Goal: Information Seeking & Learning: Find specific fact

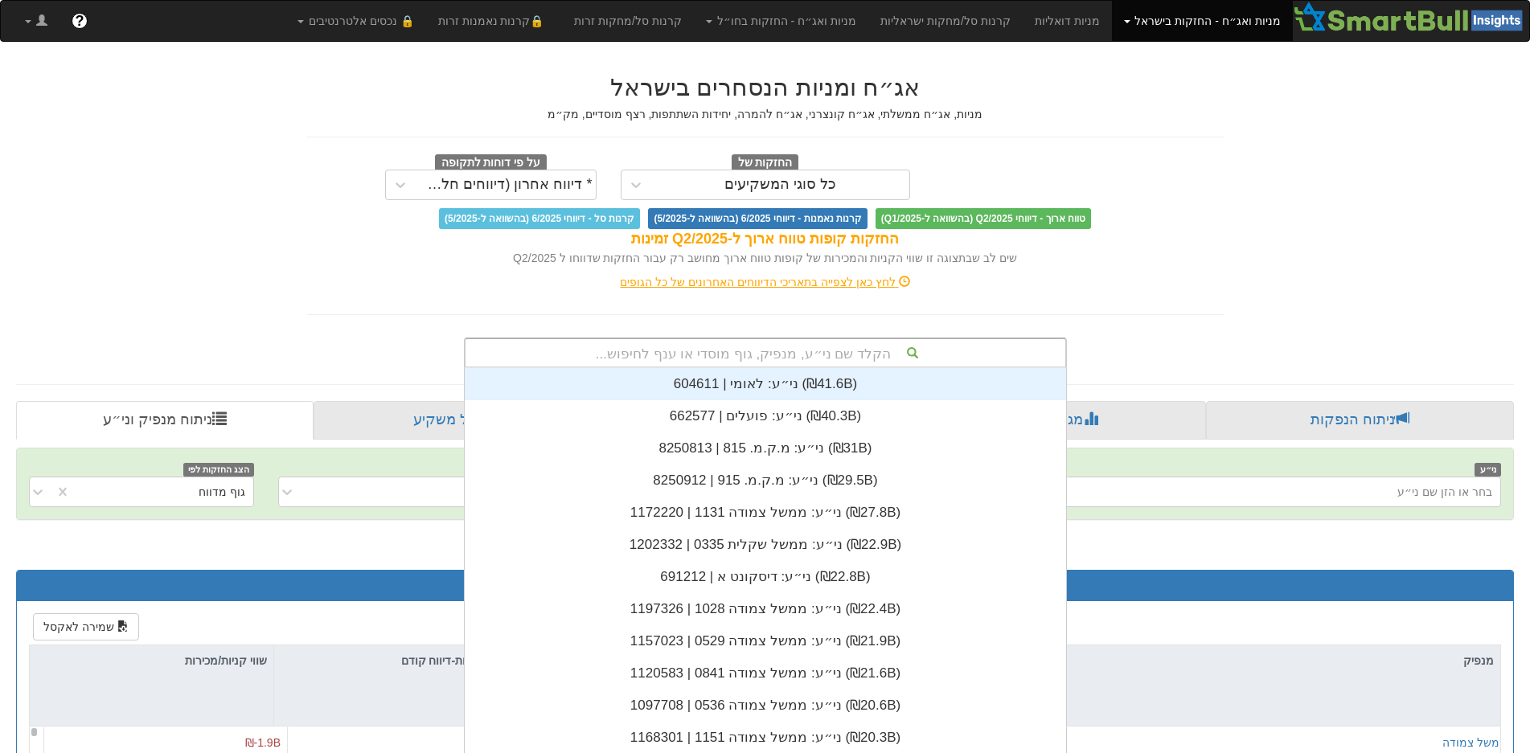
scroll to position [14, 0]
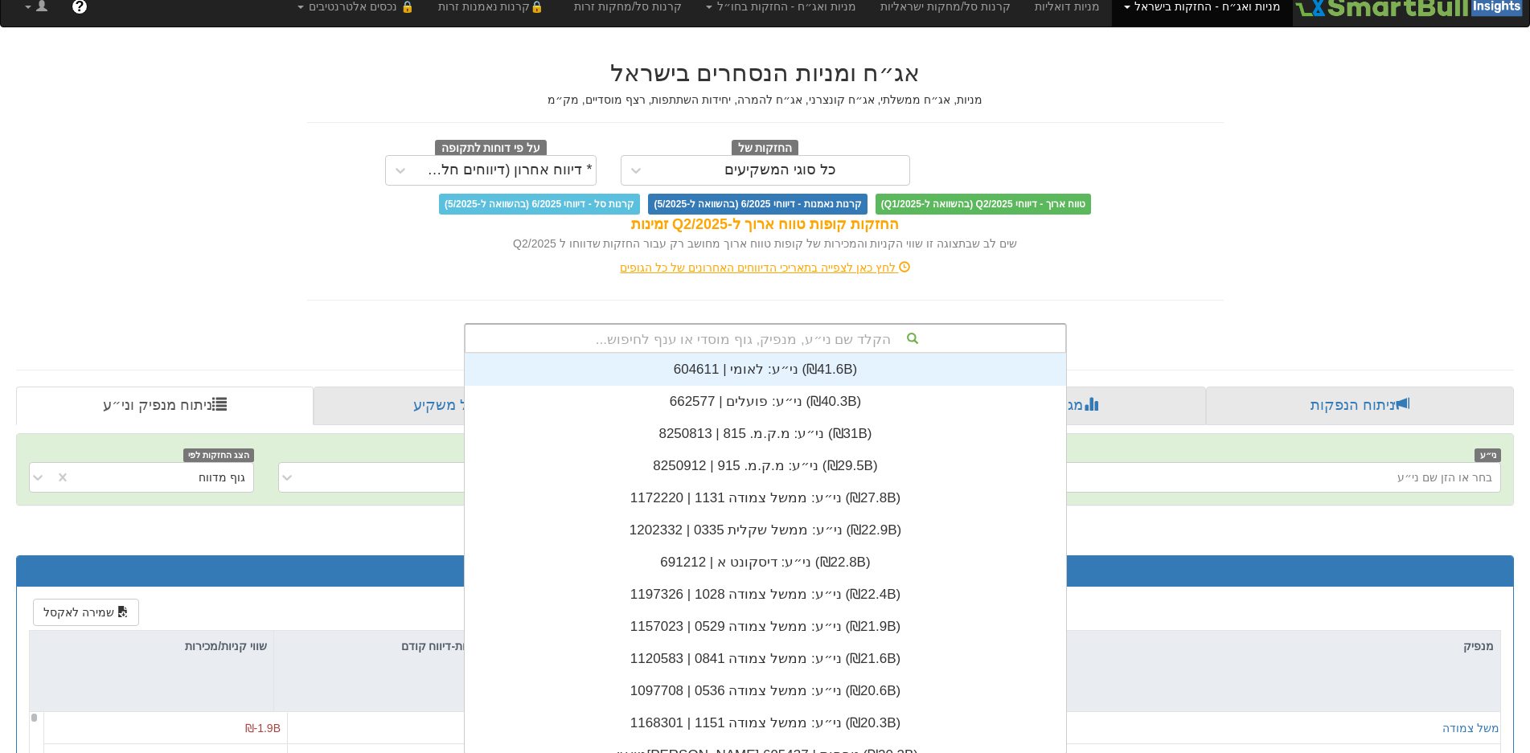
click at [882, 350] on div "הקלד שם ני״ע, מנפיק, גוף מוסדי או ענף לחיפוש..." at bounding box center [766, 338] width 600 height 27
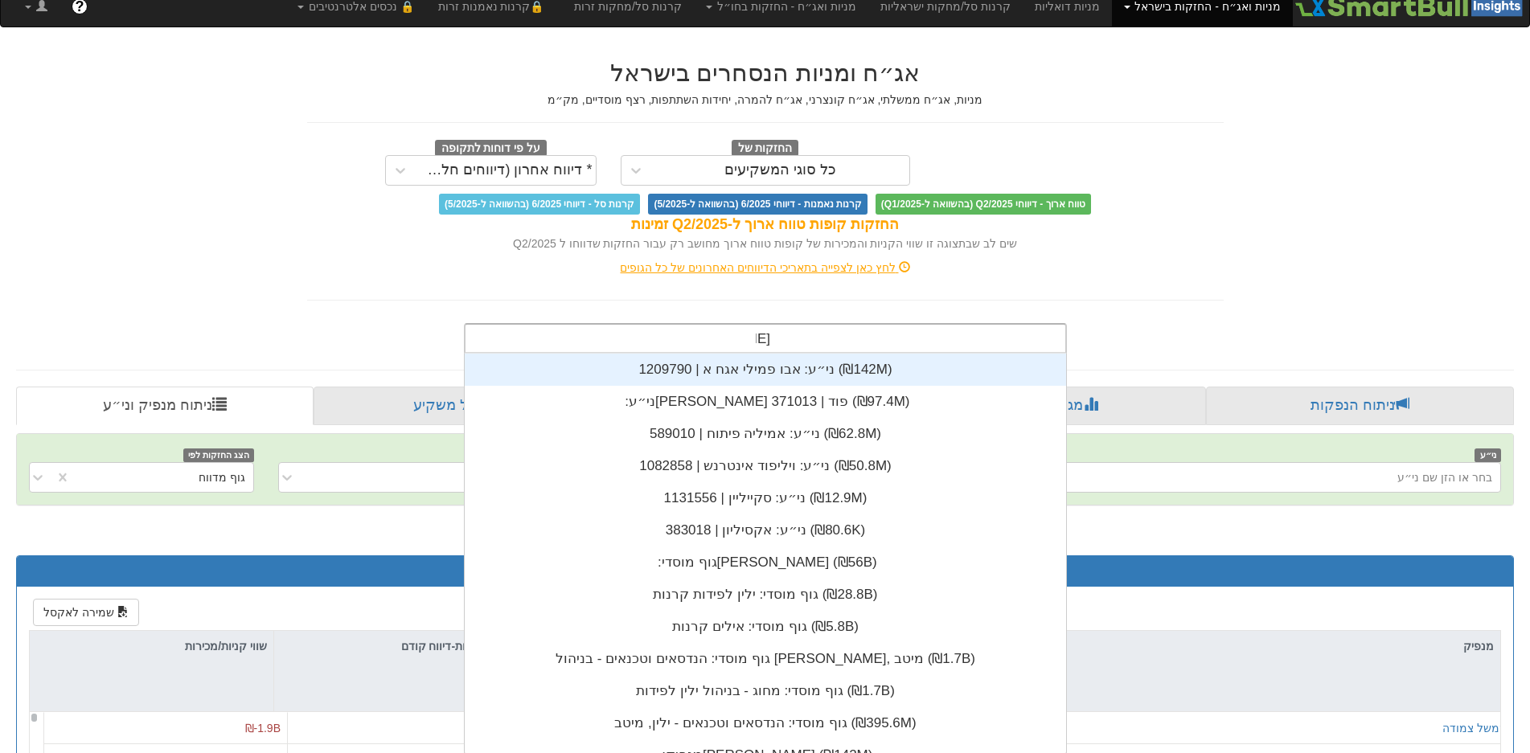
scroll to position [161, 0]
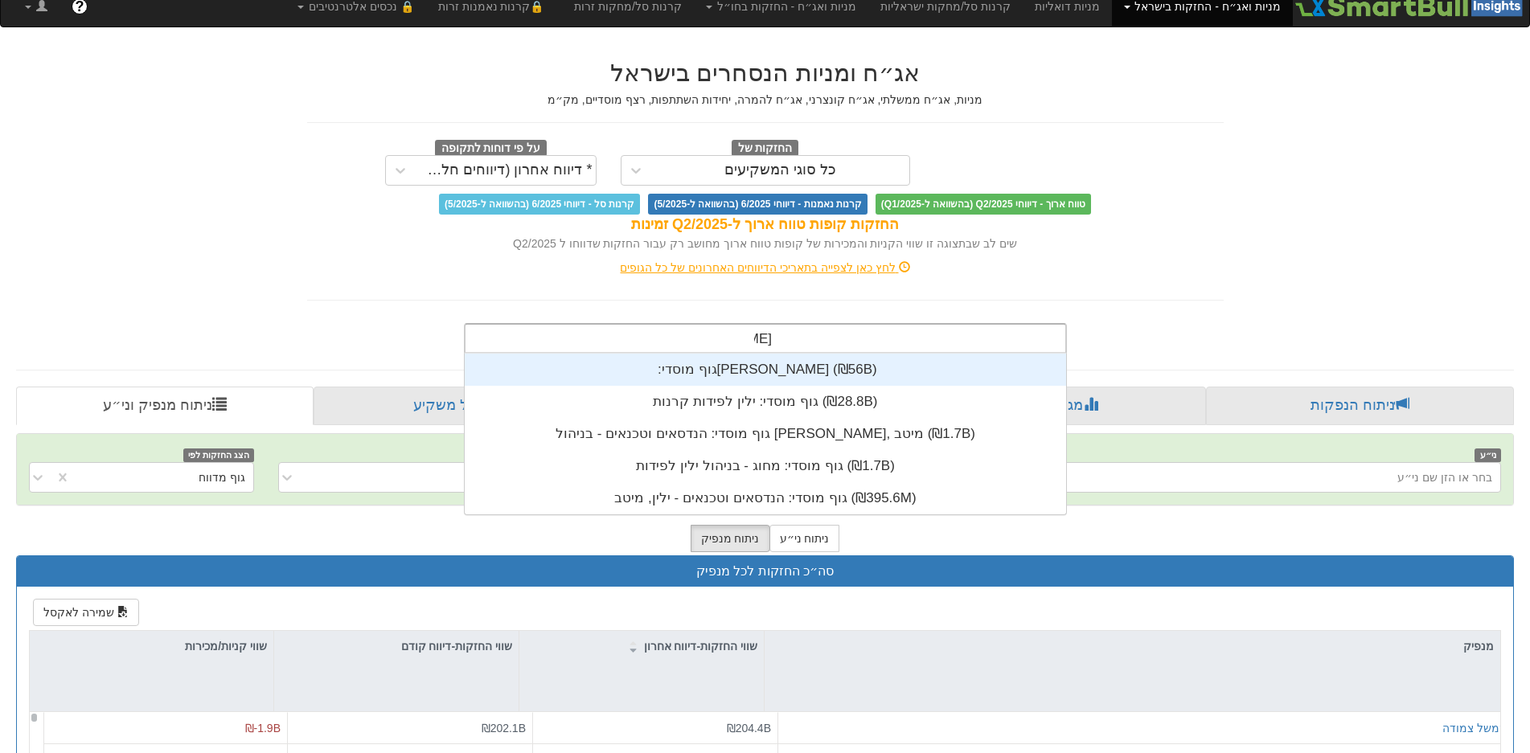
drag, startPoint x: 739, startPoint y: 339, endPoint x: 883, endPoint y: 352, distance: 144.6
click at [883, 352] on div "[PERSON_NAME] גוף מוסדי: ‏[PERSON_NAME] ‎(₪56B)‎ גוף מוסדי: ‏[PERSON_NAME] קרנו…" at bounding box center [765, 338] width 603 height 31
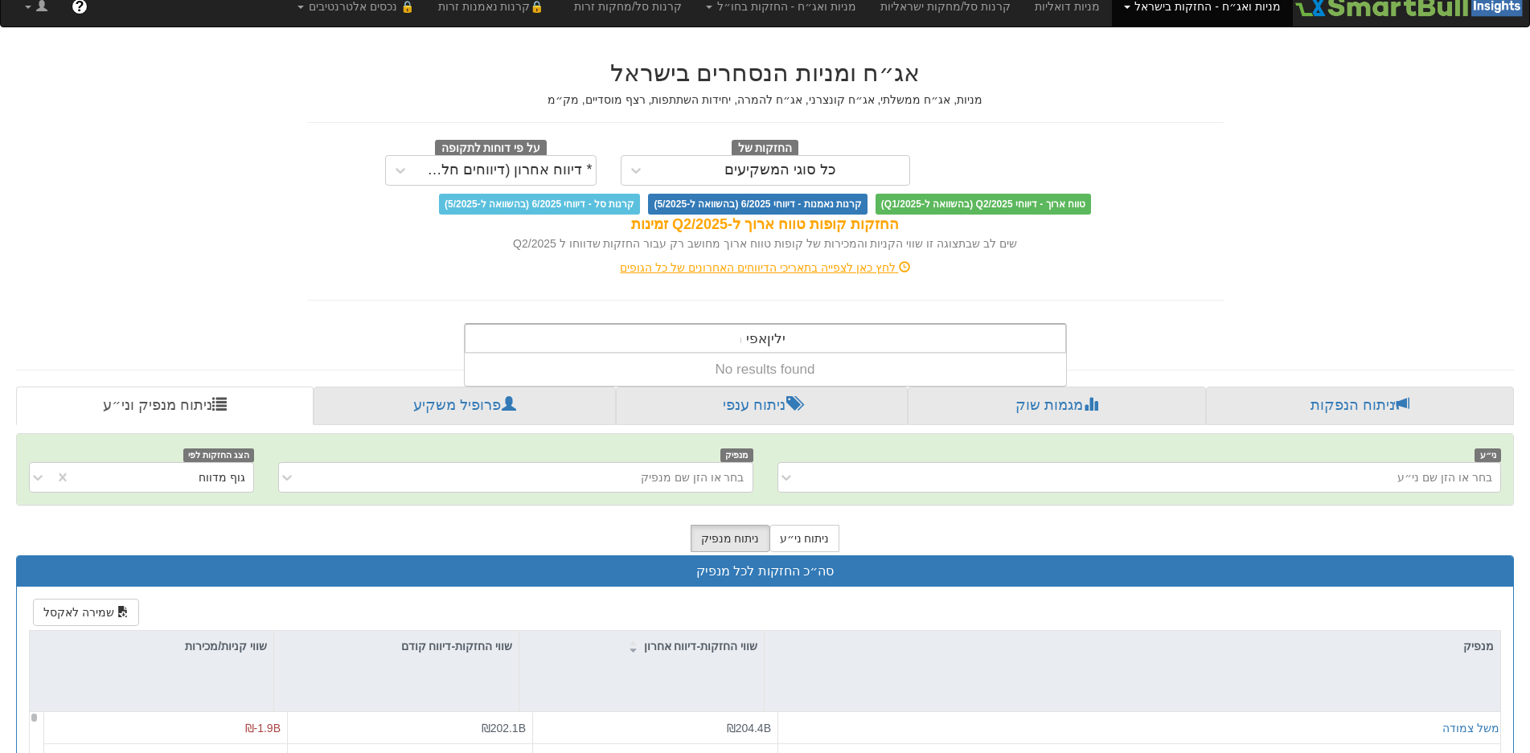
drag, startPoint x: 796, startPoint y: 332, endPoint x: 657, endPoint y: 347, distance: 139.9
click at [656, 347] on div "יליןאפי נ יליןאפי נ" at bounding box center [766, 338] width 600 height 27
drag, startPoint x: 736, startPoint y: 341, endPoint x: 779, endPoint y: 334, distance: 44.0
click at [780, 334] on div "יליןאפי נ יליןאפי נ" at bounding box center [763, 338] width 61 height 27
click at [772, 339] on input "יליןאפי נ" at bounding box center [763, 341] width 45 height 32
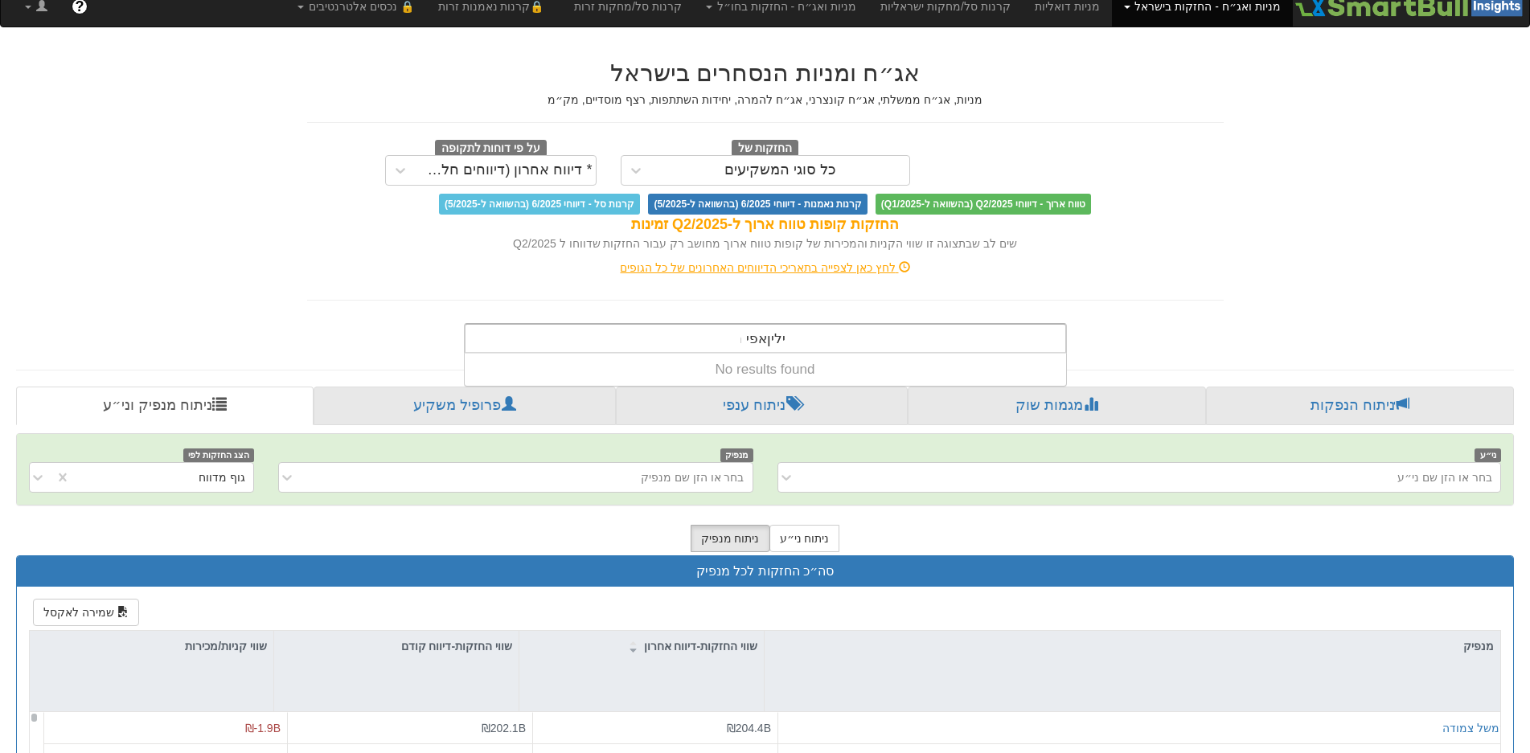
click at [772, 339] on input "יליןאפי נ" at bounding box center [763, 341] width 45 height 32
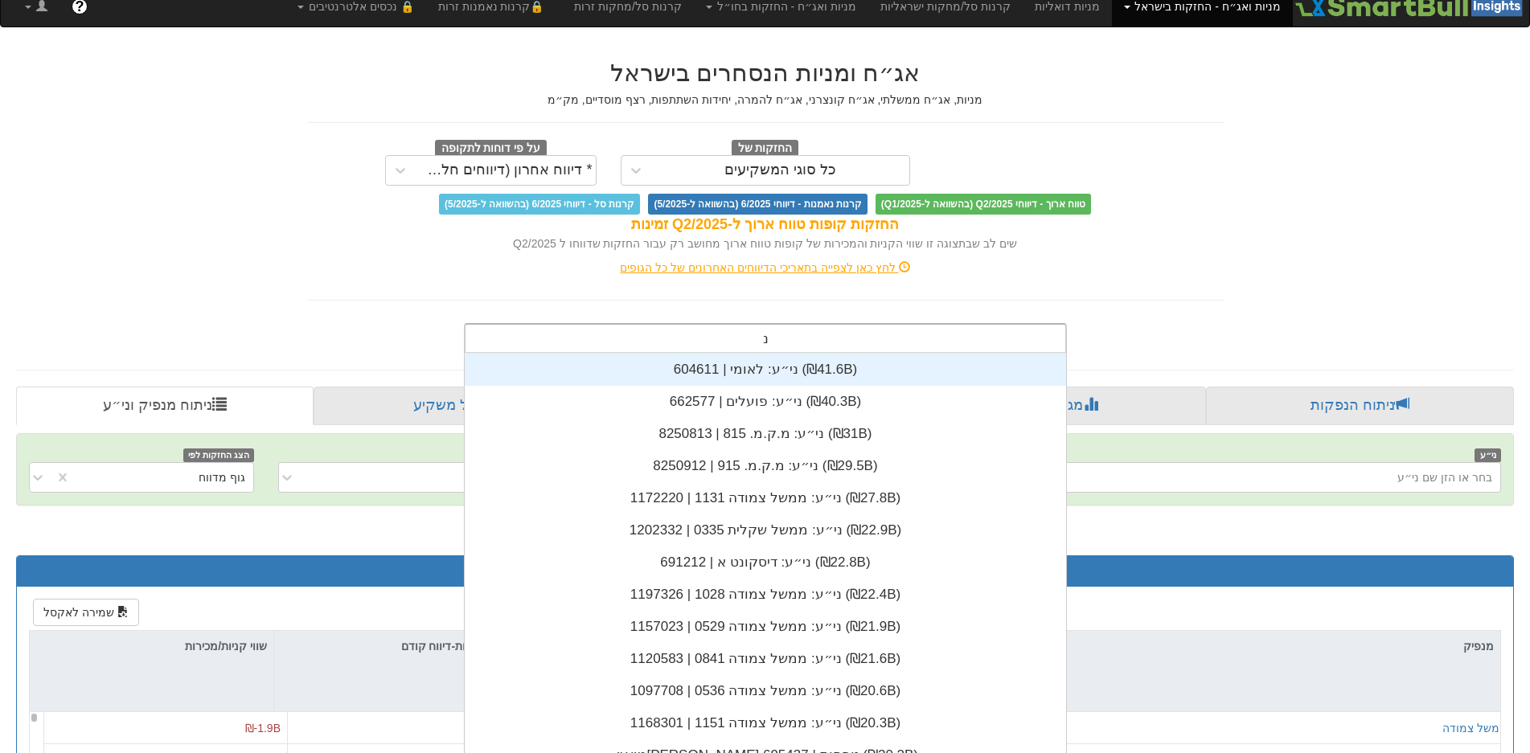
scroll to position [400, 0]
type input "נ"
drag, startPoint x: 754, startPoint y: 337, endPoint x: 763, endPoint y: 338, distance: 8.9
click at [763, 338] on div "נ נ" at bounding box center [763, 338] width 27 height 27
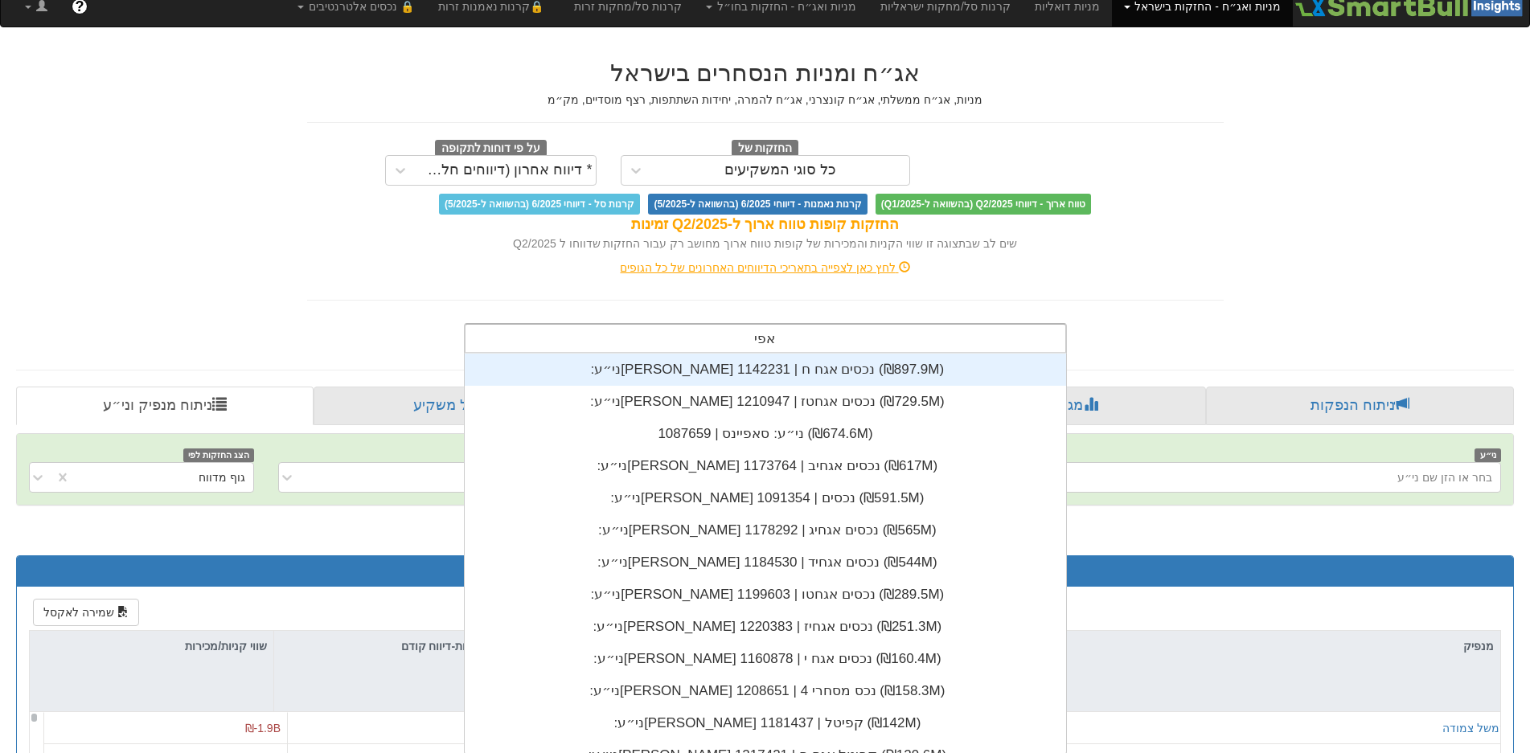
type input "[PERSON_NAME]"
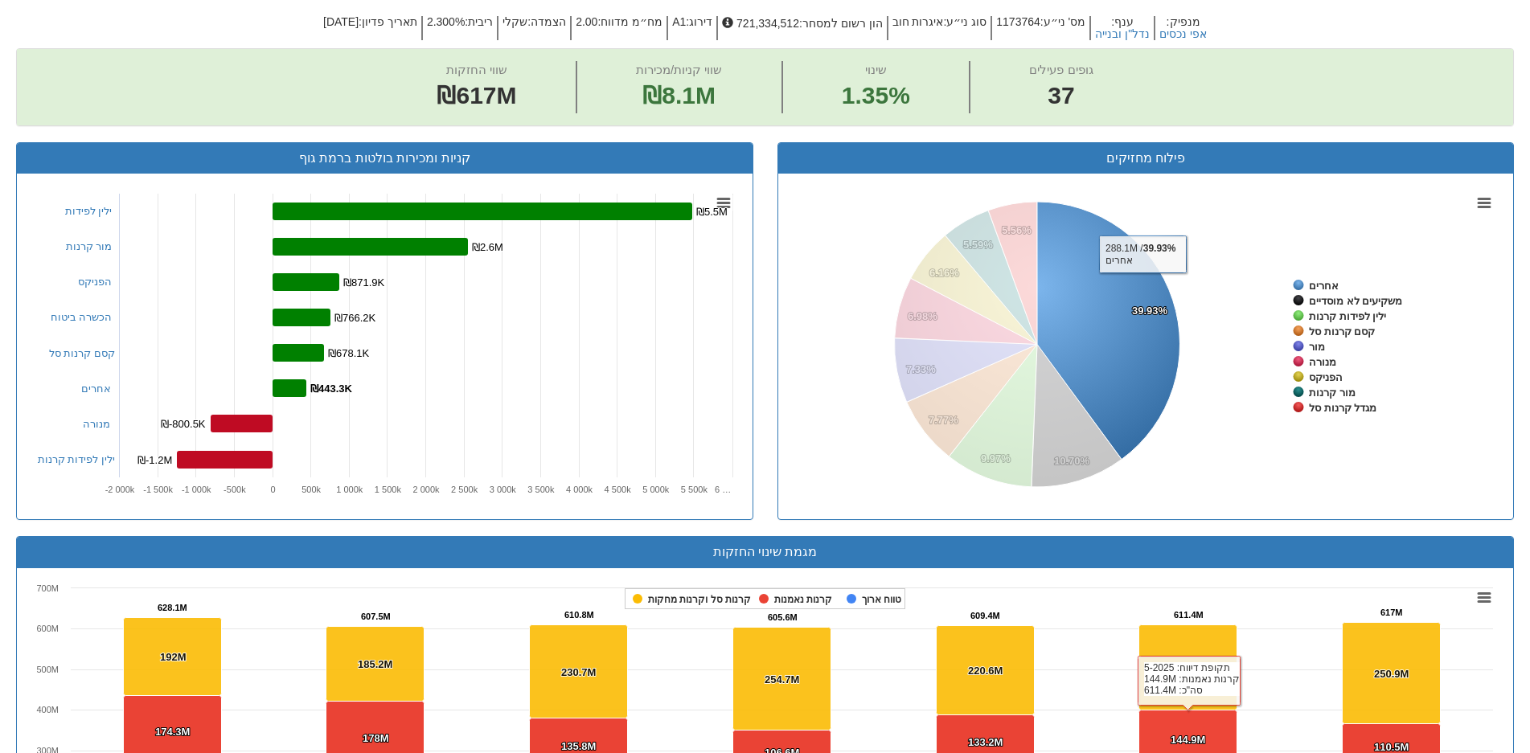
scroll to position [161, 0]
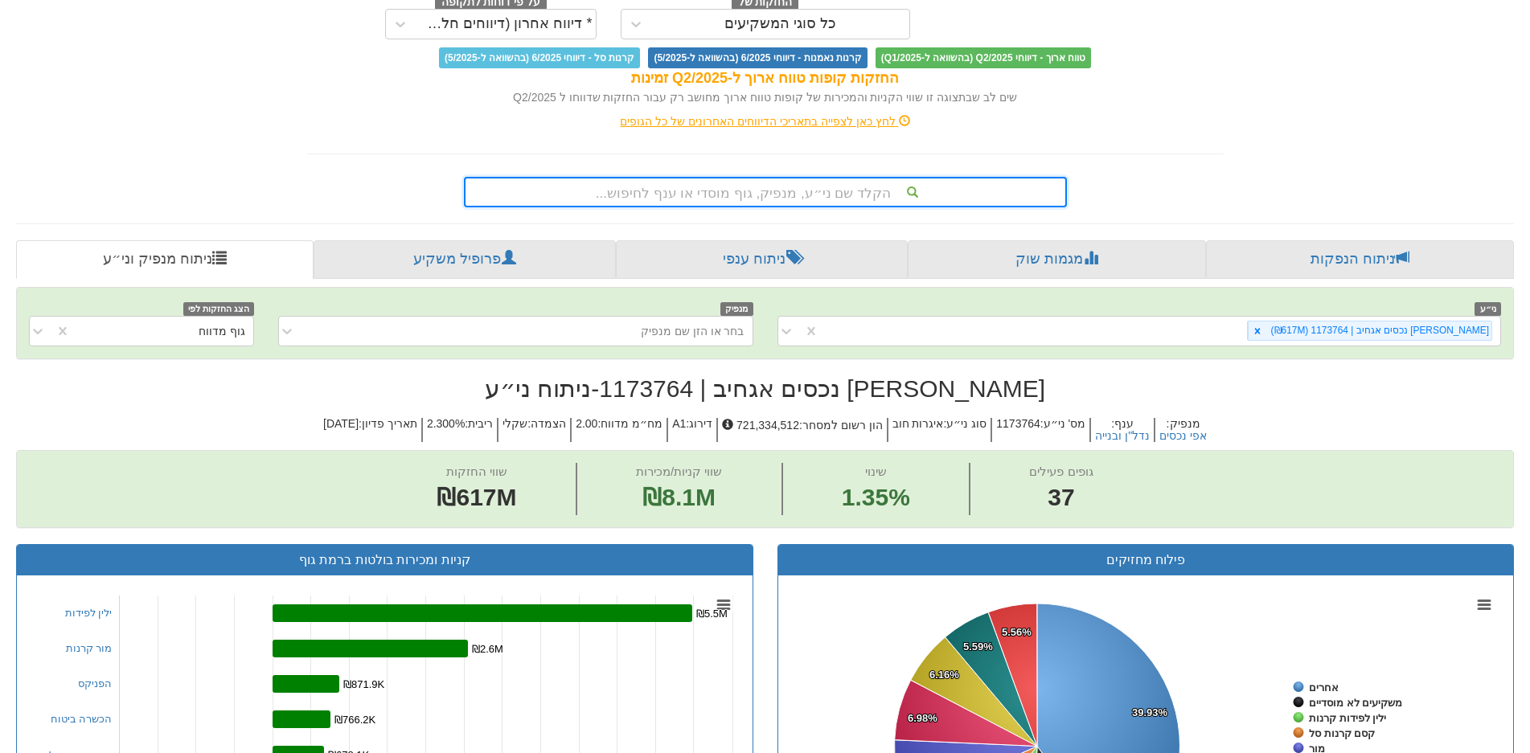
click at [766, 199] on div "הקלד שם ני״ע, מנפיק, גוף מוסדי או ענף לחיפוש..." at bounding box center [766, 192] width 600 height 27
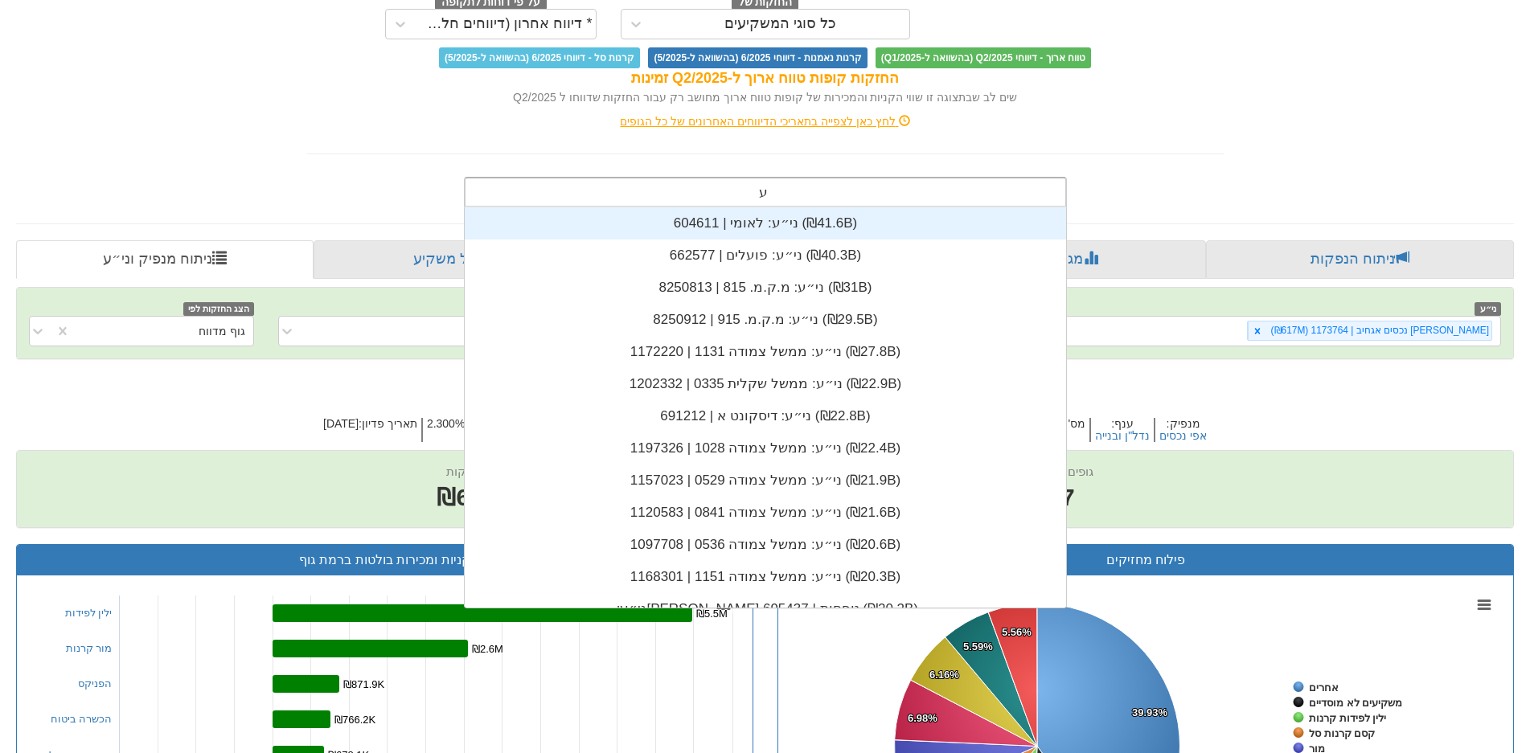
scroll to position [322, 0]
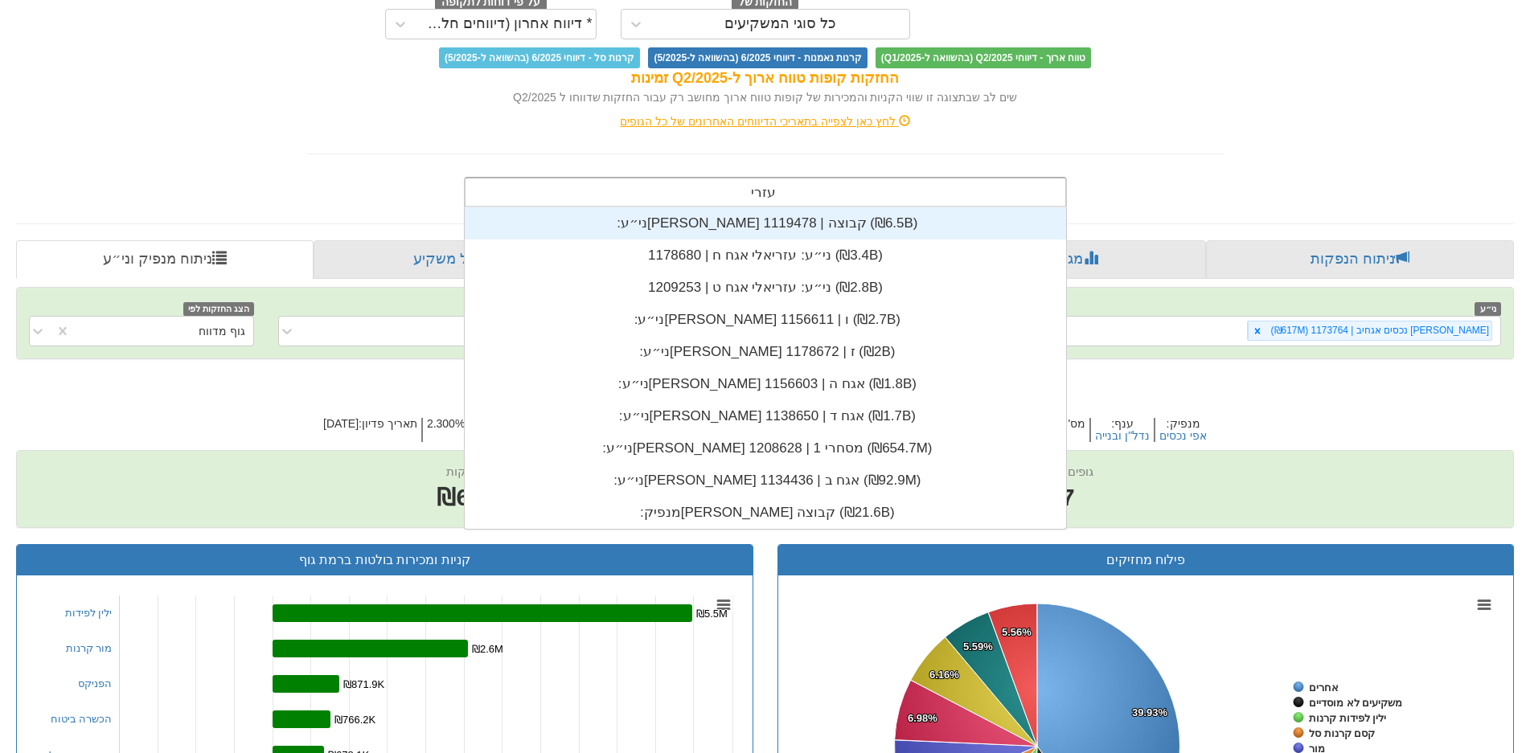
type input "[PERSON_NAME]"
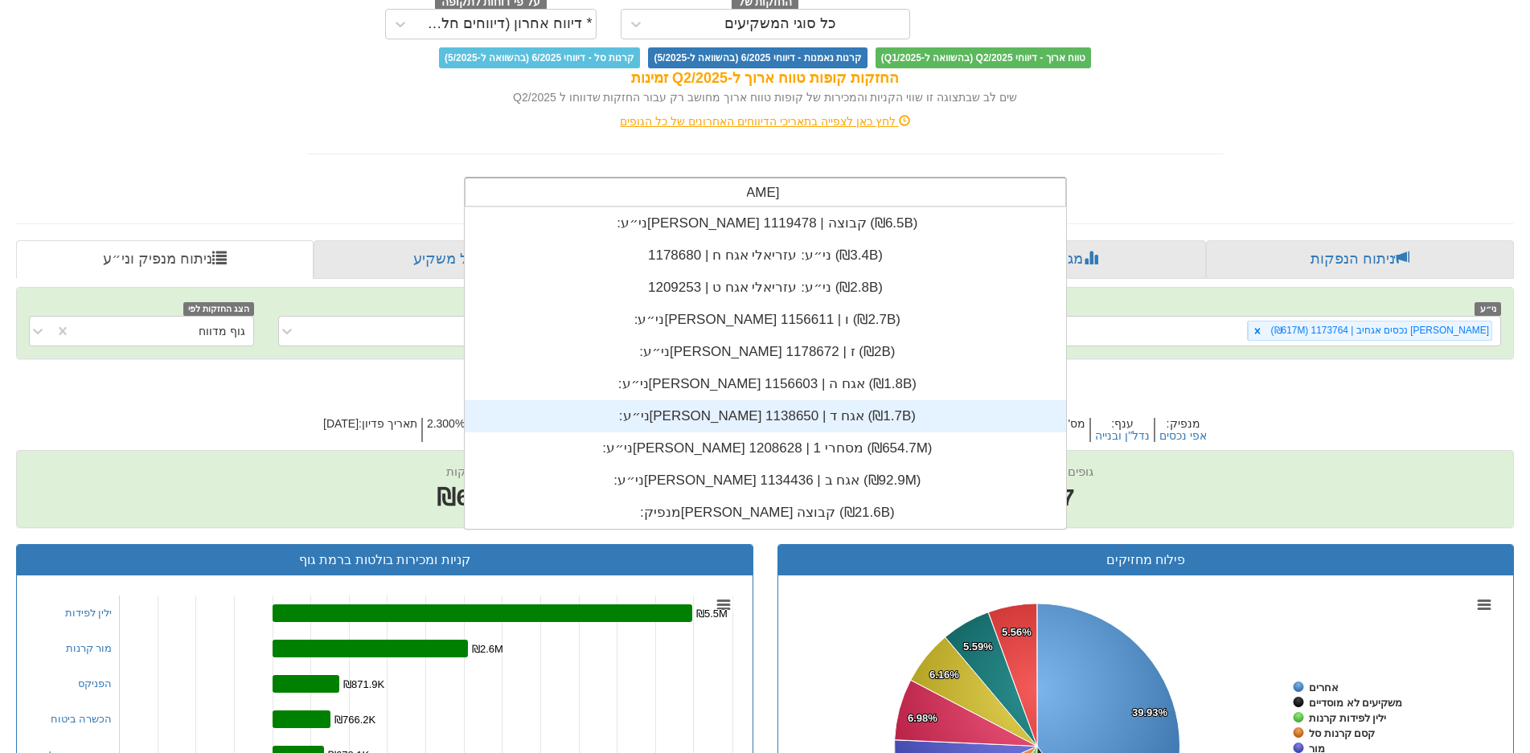
click at [753, 417] on div "ני״ע: ‏[PERSON_NAME] אגח ד | 1138650 ‎(₪1.7B)‎" at bounding box center [765, 416] width 601 height 32
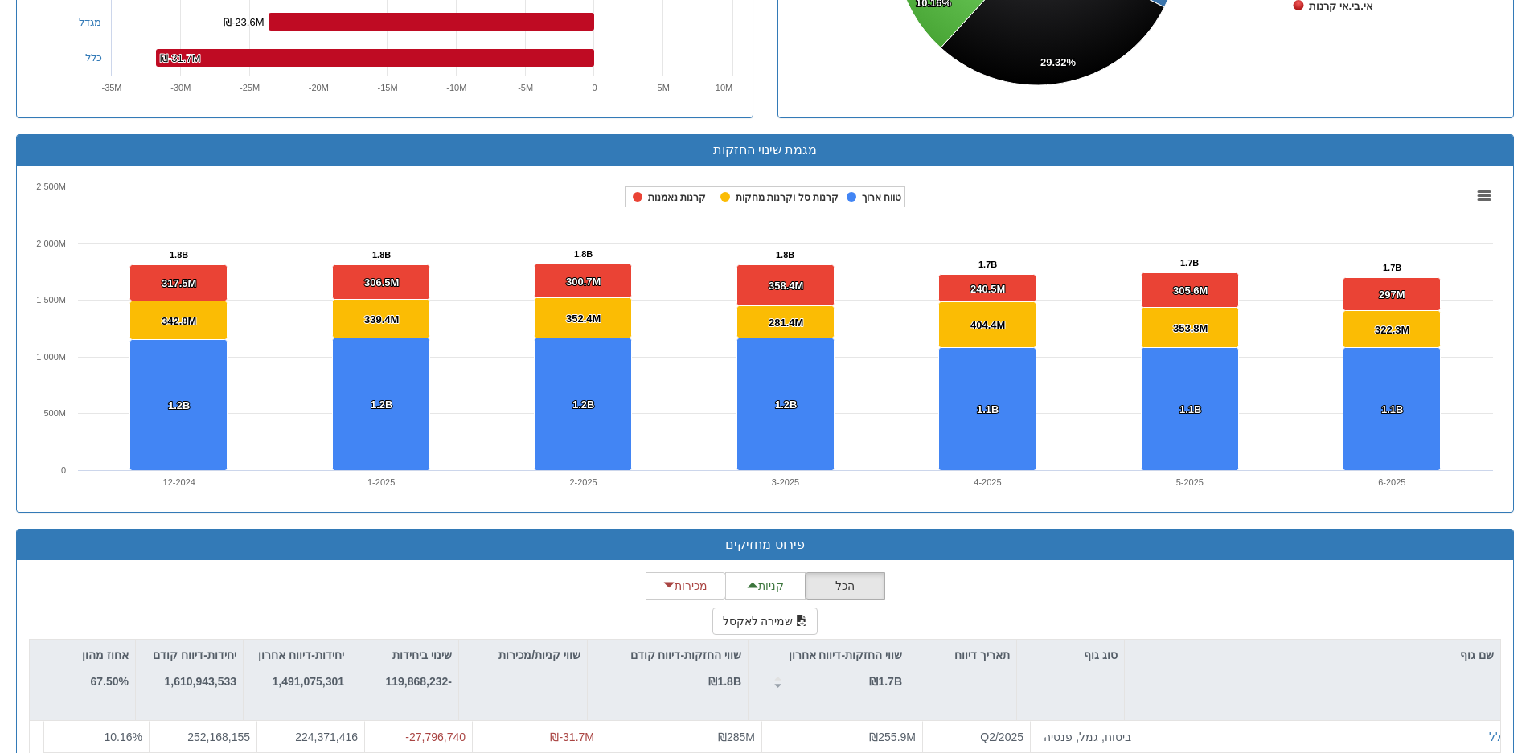
scroll to position [1287, 0]
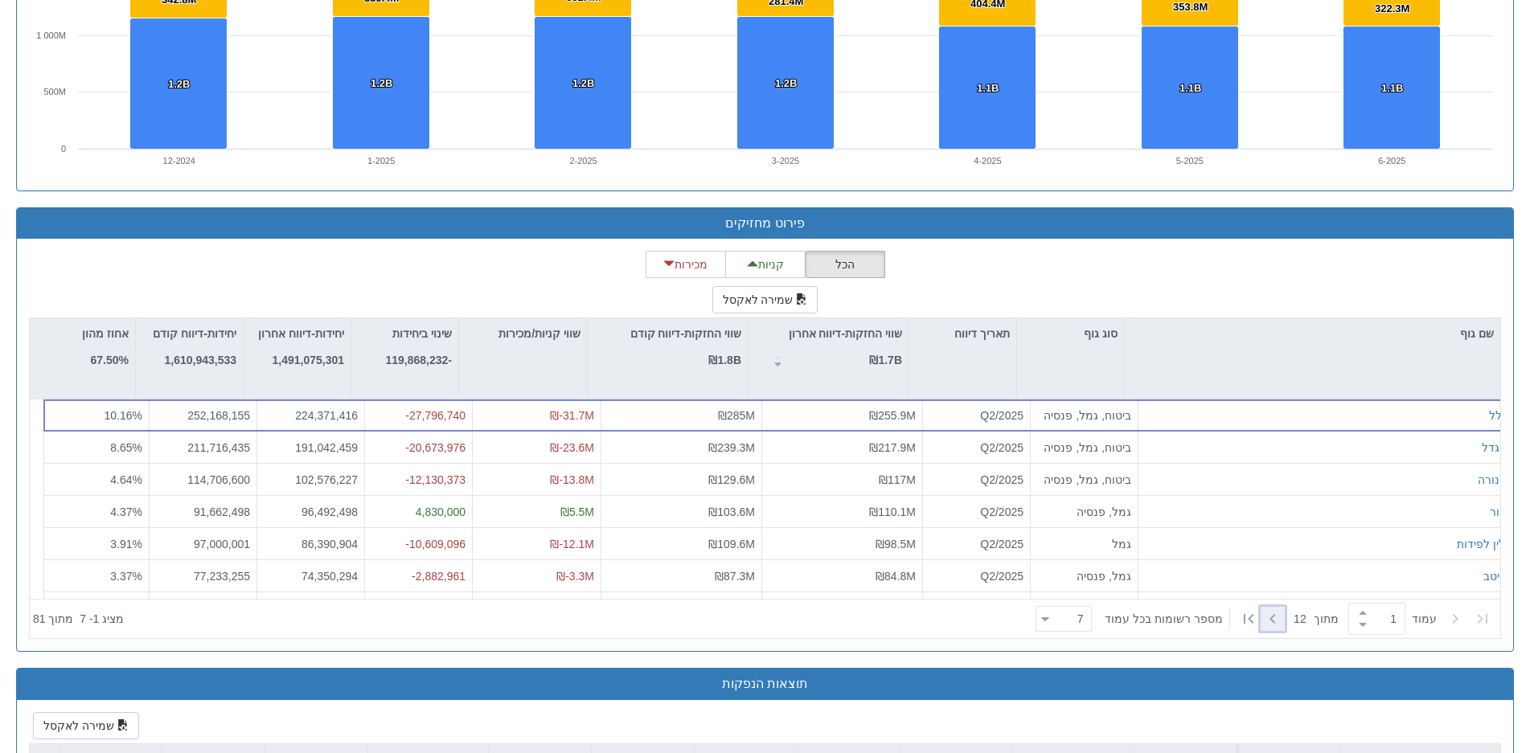
click at [1274, 611] on icon at bounding box center [1272, 619] width 19 height 19
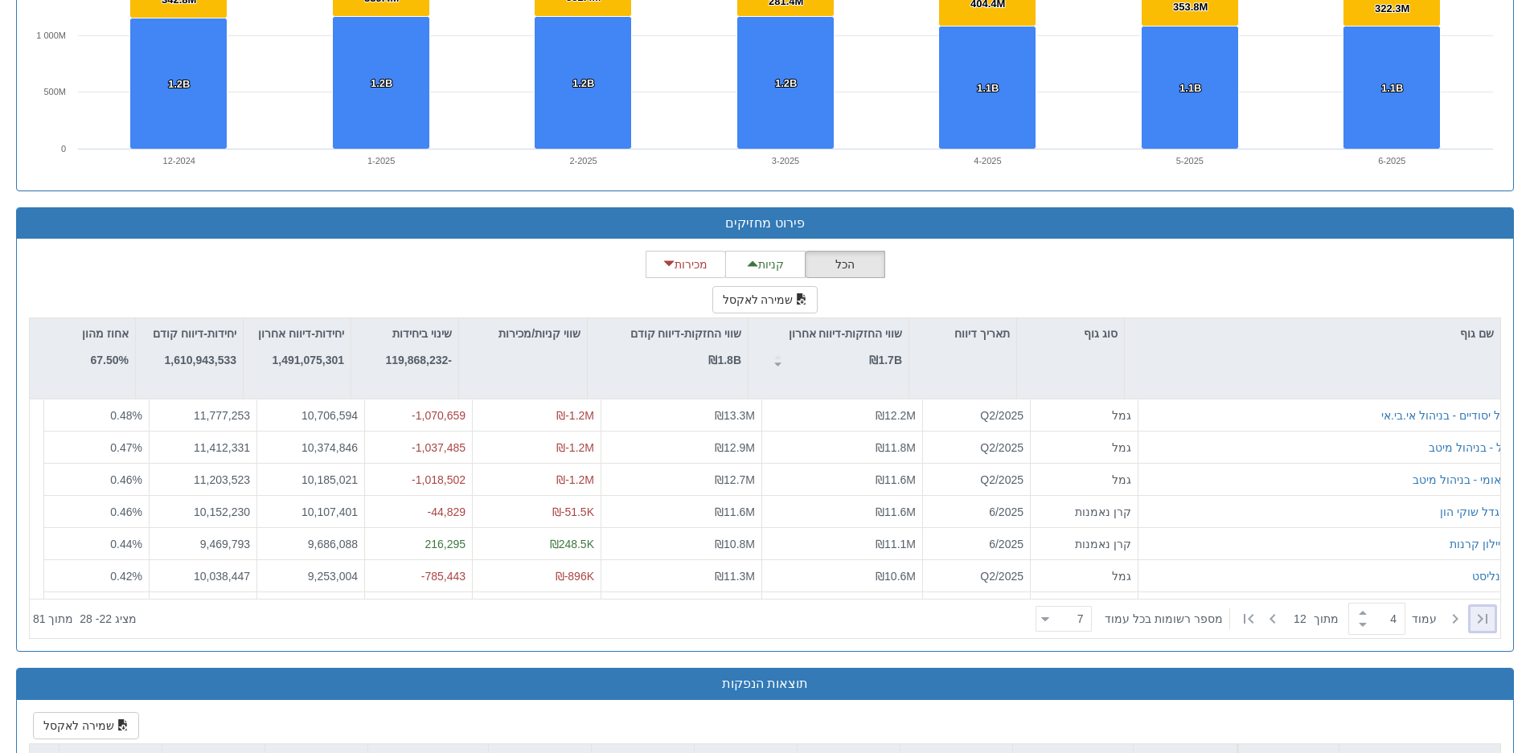
click at [1489, 622] on icon at bounding box center [1482, 619] width 19 height 19
type input "1"
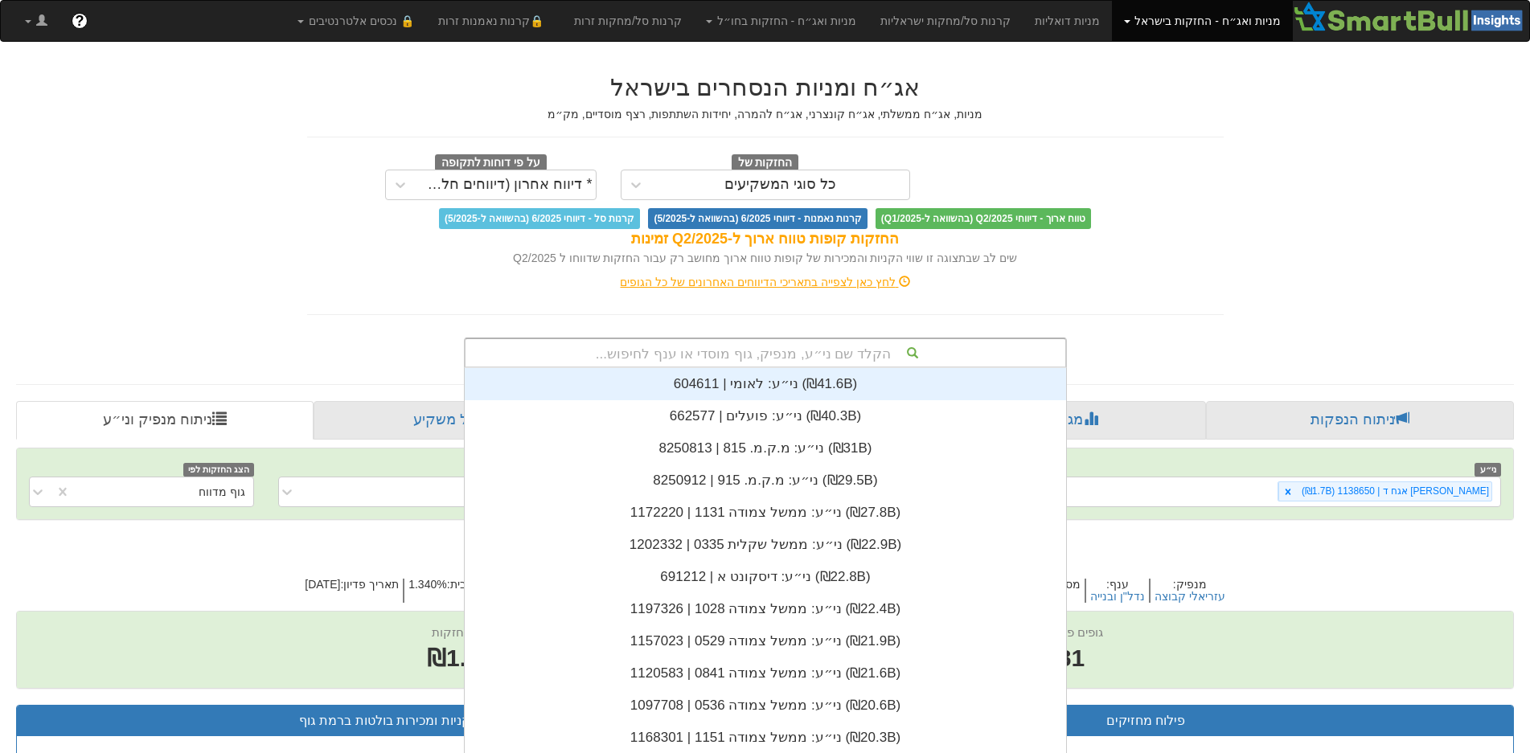
scroll to position [14, 0]
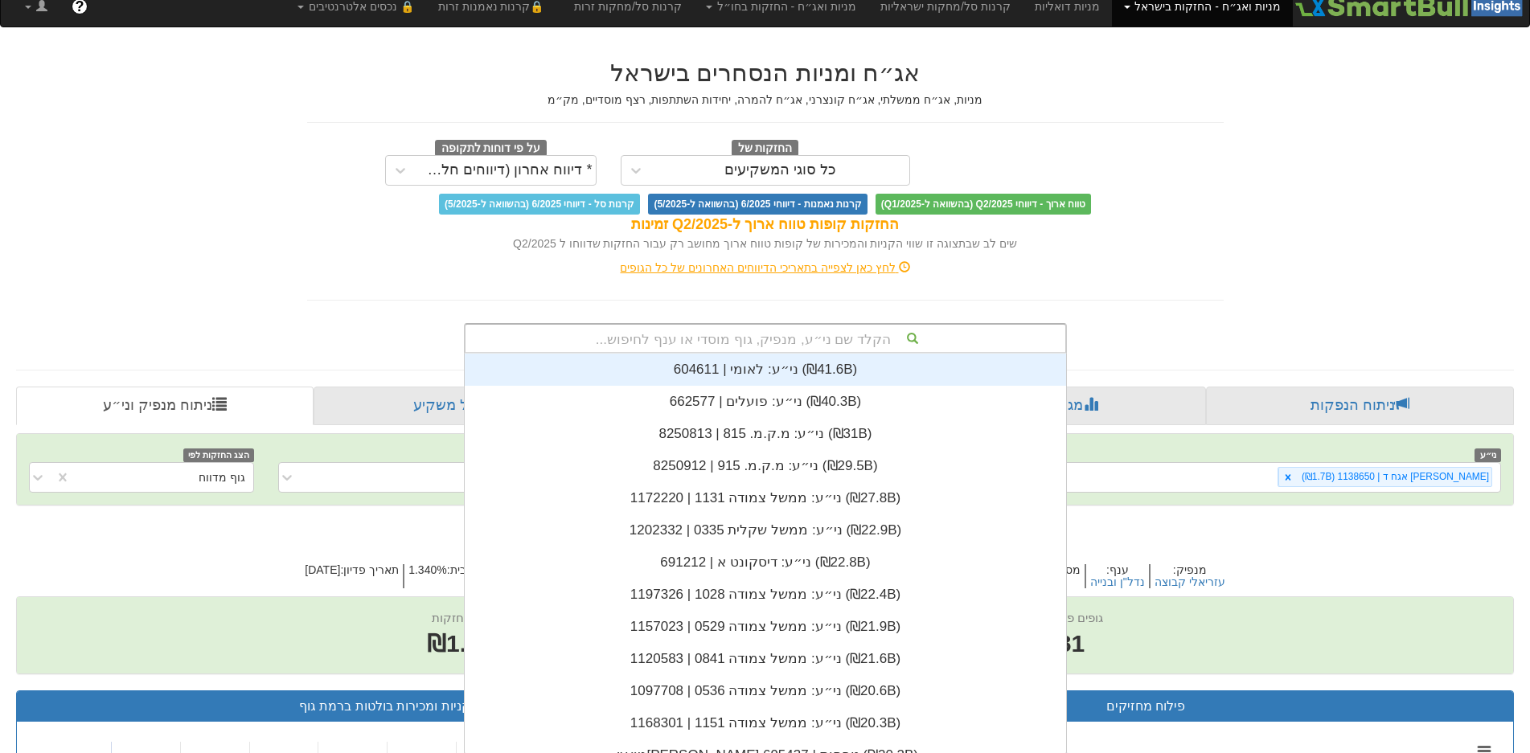
click at [806, 354] on div "הקלד שם ני״ע, מנפיק, גוף מוסדי או ענף לחיפוש... ני״ע: ‏לאומי | 604611 ‎(₪41.6B)…" at bounding box center [765, 338] width 603 height 31
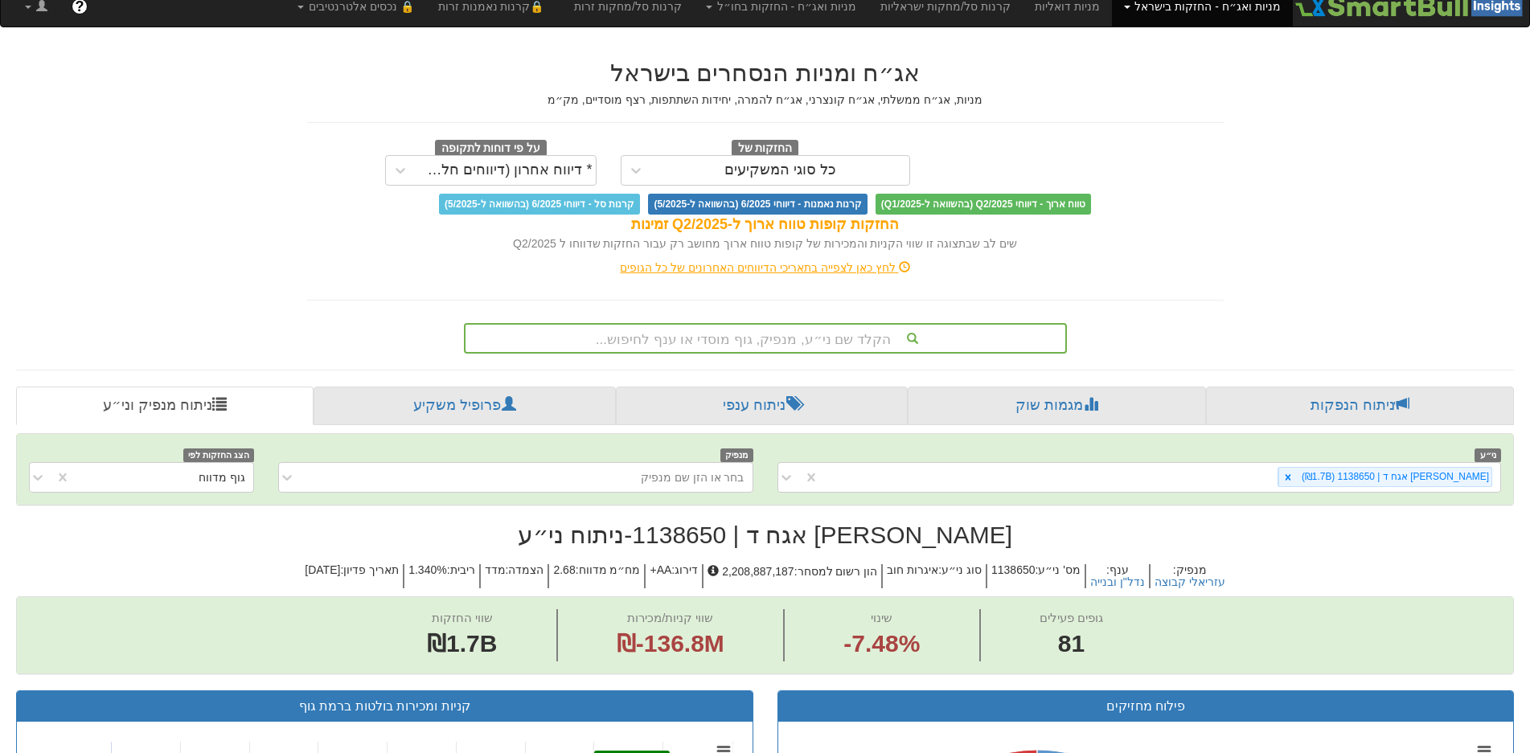
click at [799, 347] on div "הקלד שם ני״ע, מנפיק, גוף מוסדי או ענף לחיפוש..." at bounding box center [766, 338] width 600 height 27
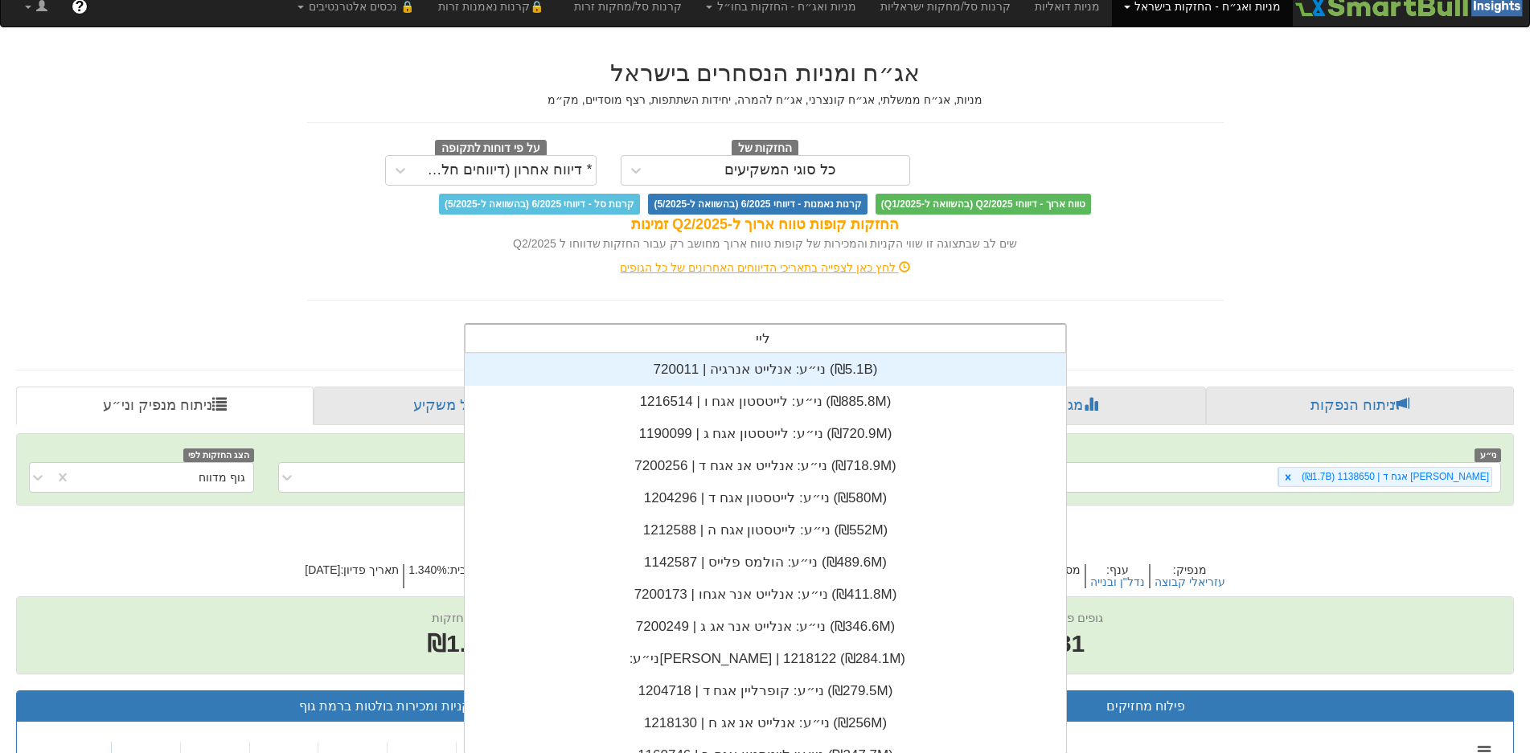
type input "לייט"
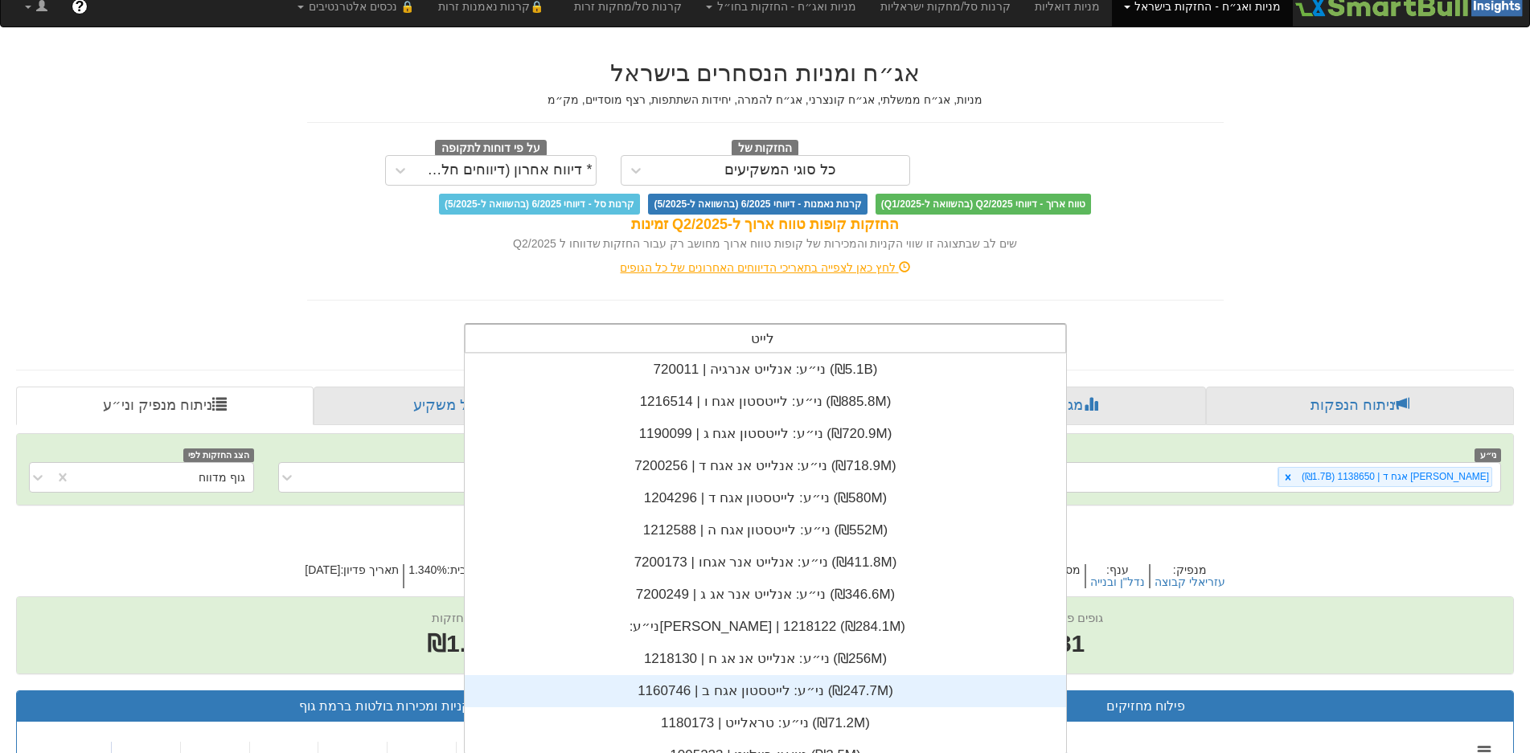
click at [729, 695] on div "ני״ע: ‏לייטסטון אגח ב | 1160746 ‎(₪247.7M)‎" at bounding box center [765, 691] width 601 height 32
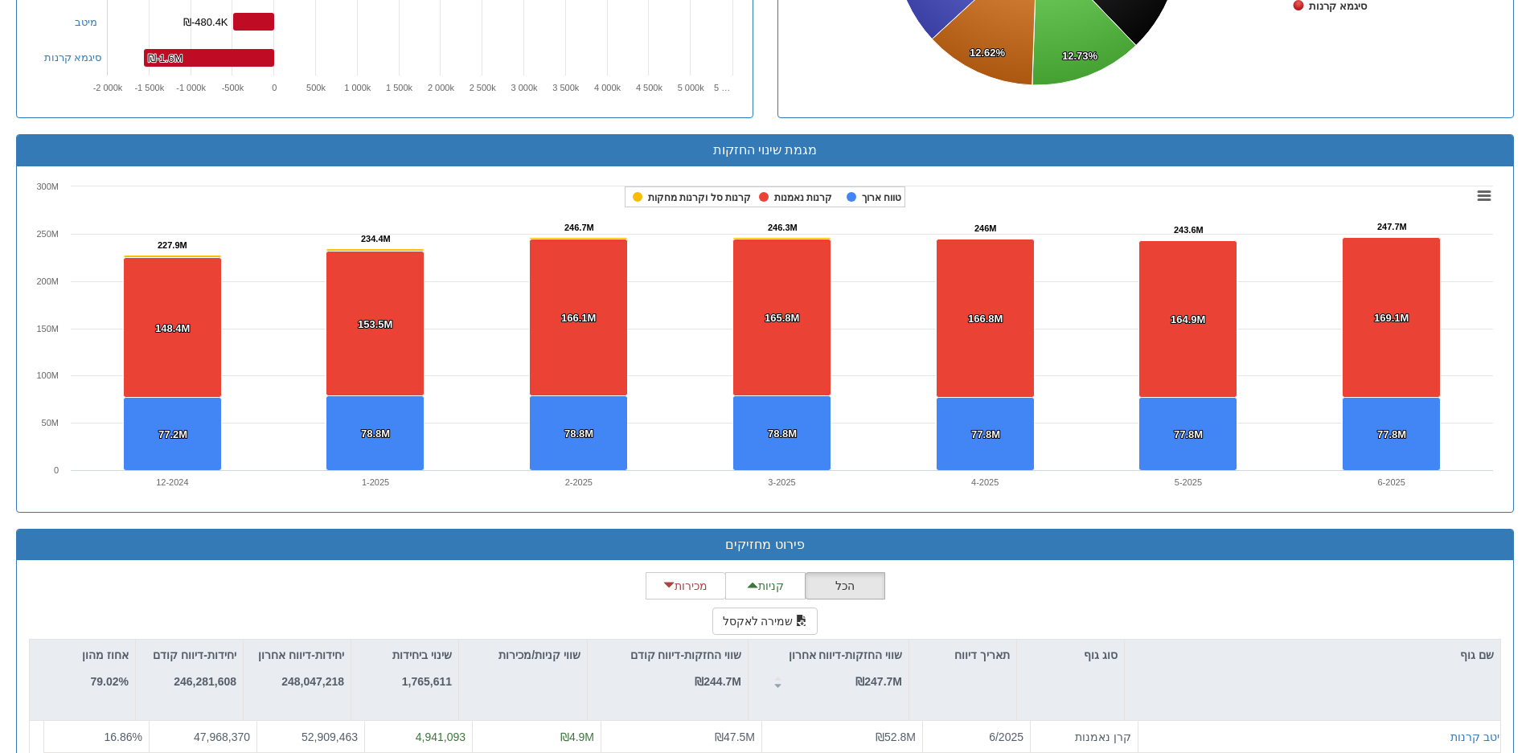
scroll to position [1206, 0]
